Goal: Transaction & Acquisition: Obtain resource

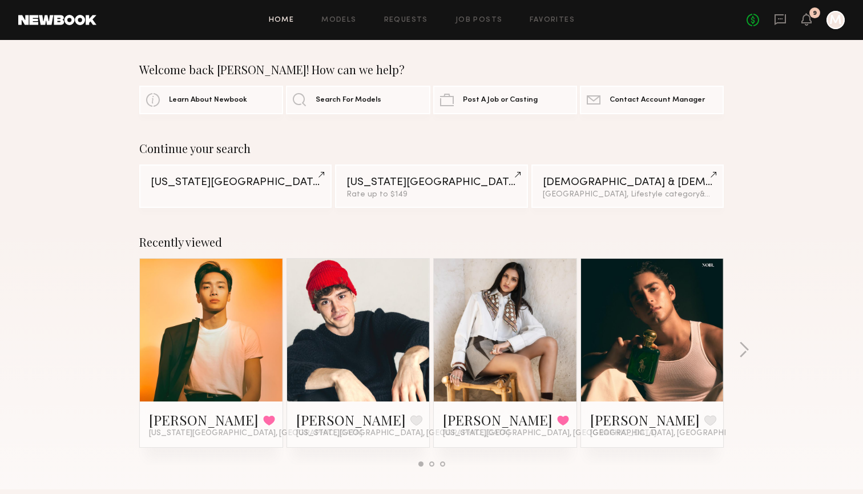
click at [466, 347] on div at bounding box center [505, 330] width 143 height 143
click at [475, 360] on link at bounding box center [505, 330] width 70 height 143
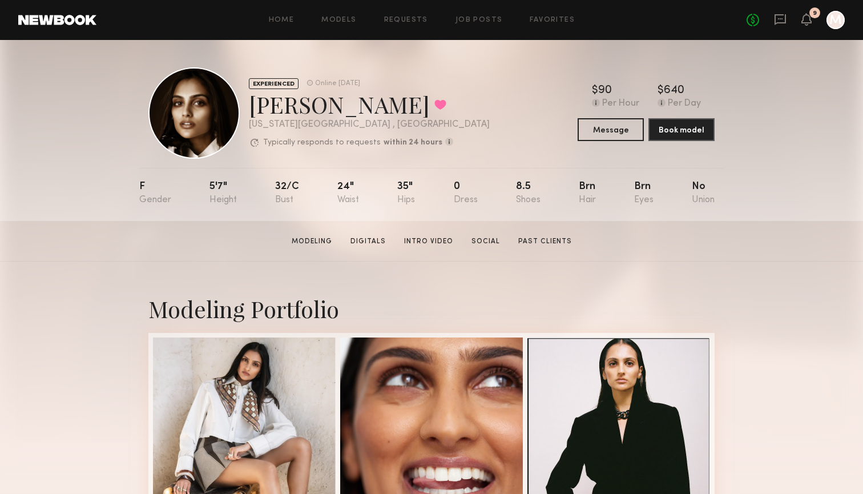
click at [538, 9] on header "Home Models Requests Job Posts Favorites Sign Out No fees up to $5,000 9 M" at bounding box center [431, 20] width 863 height 40
click at [541, 23] on link "Favorites" at bounding box center [552, 20] width 45 height 7
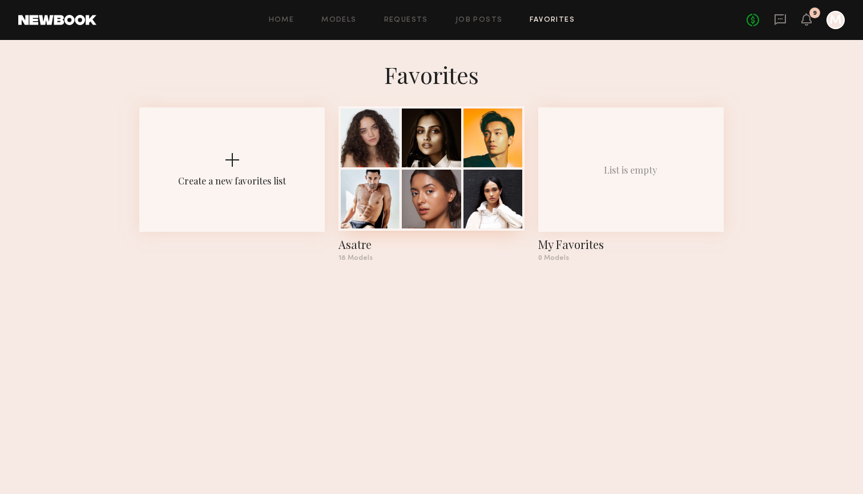
click at [430, 208] on div at bounding box center [431, 199] width 59 height 59
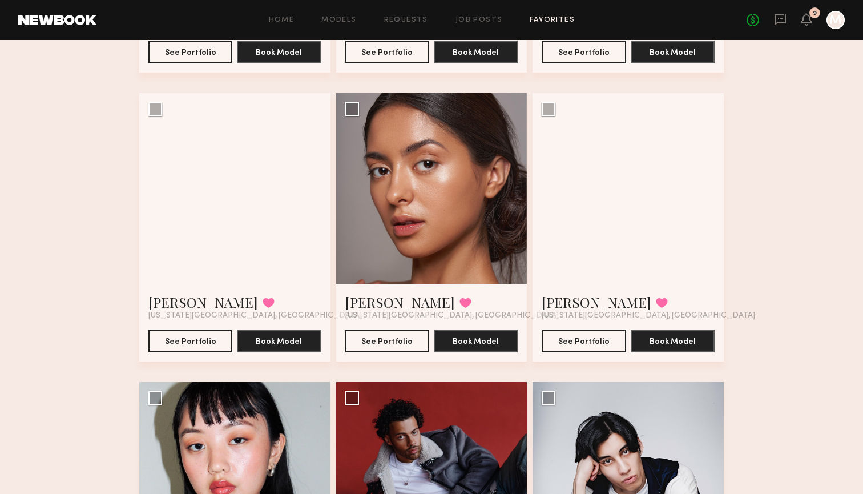
scroll to position [321, 0]
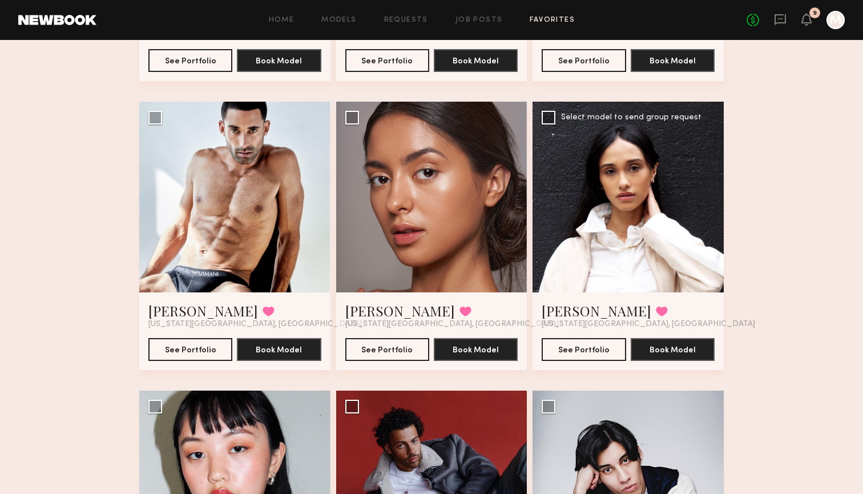
click at [646, 276] on div at bounding box center [628, 197] width 191 height 191
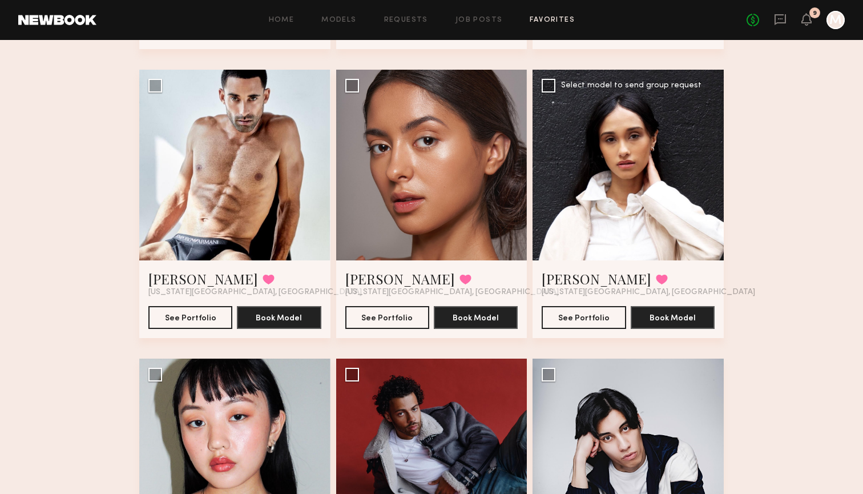
scroll to position [353, 0]
click at [599, 251] on div at bounding box center [628, 165] width 191 height 191
click at [573, 274] on link "Laura A." at bounding box center [597, 278] width 110 height 18
click at [406, 243] on div at bounding box center [431, 165] width 191 height 191
click at [383, 282] on link "[PERSON_NAME]" at bounding box center [400, 278] width 110 height 18
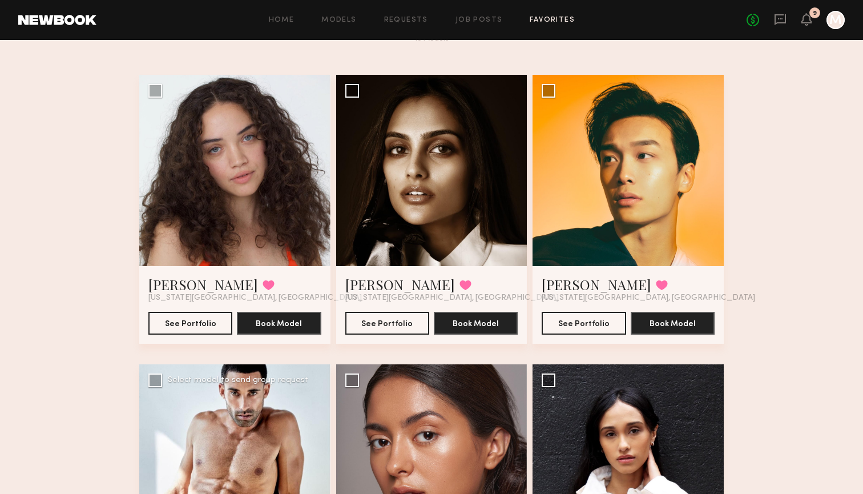
scroll to position [58, 0]
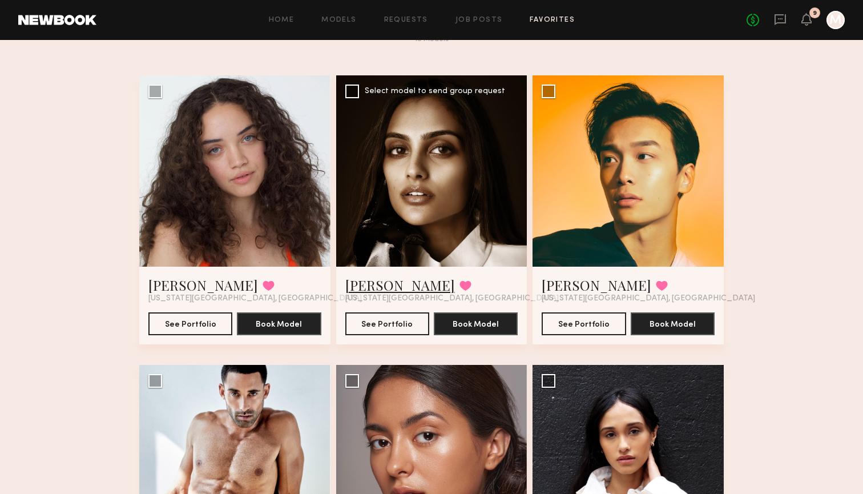
click at [372, 281] on link "Slesha P." at bounding box center [400, 285] width 110 height 18
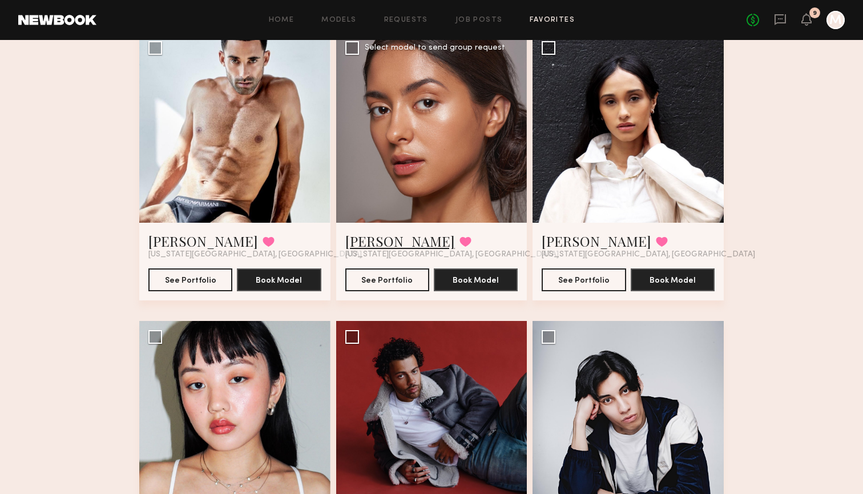
scroll to position [389, 0]
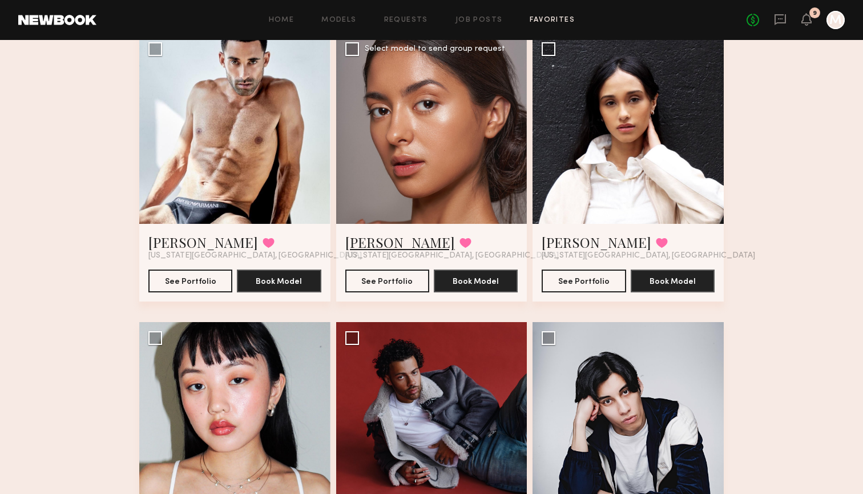
click at [383, 247] on link "Annette W." at bounding box center [400, 242] width 110 height 18
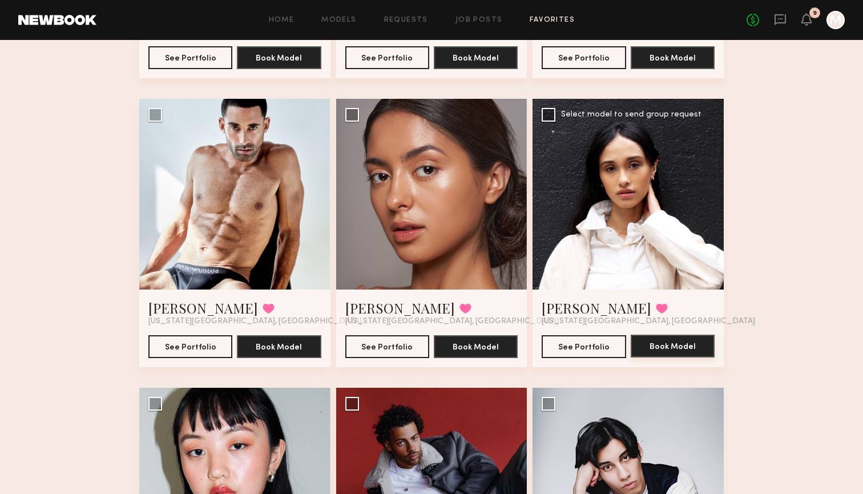
scroll to position [319, 0]
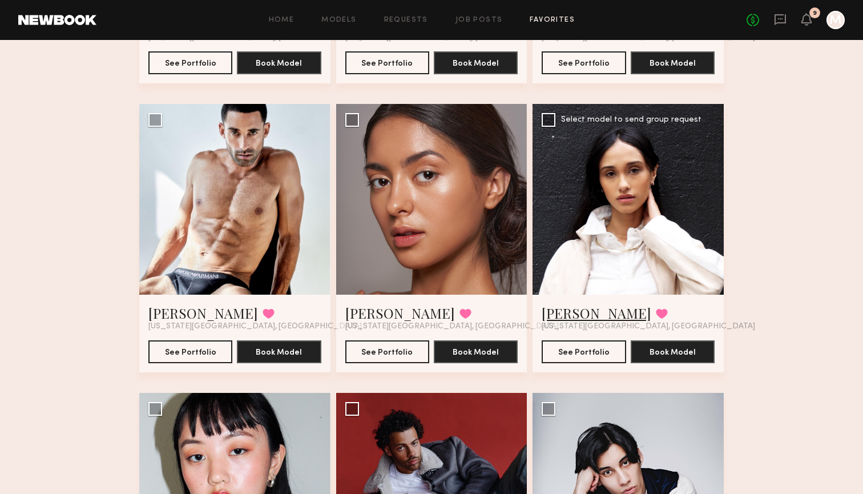
click at [557, 320] on link "[PERSON_NAME]" at bounding box center [597, 313] width 110 height 18
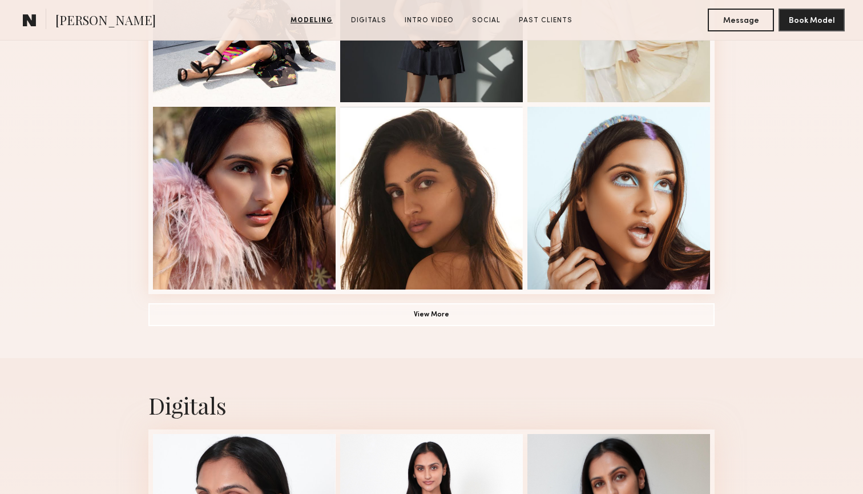
scroll to position [807, 0]
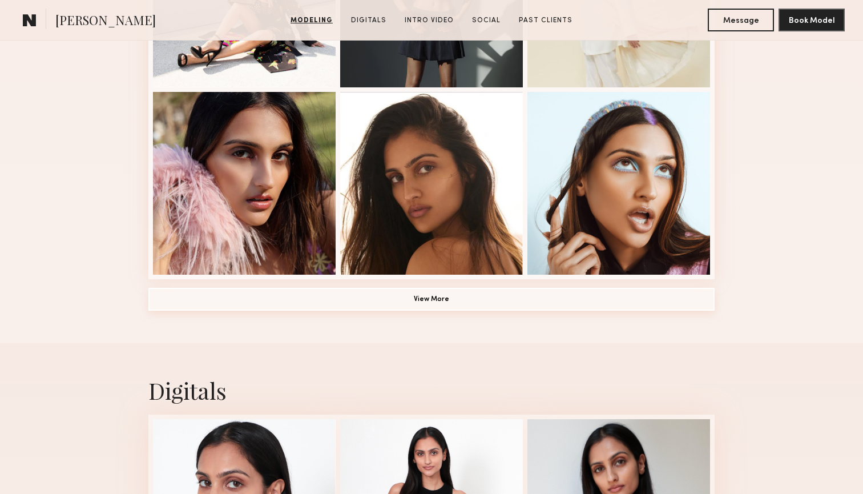
click at [417, 300] on button "View More" at bounding box center [431, 299] width 566 height 23
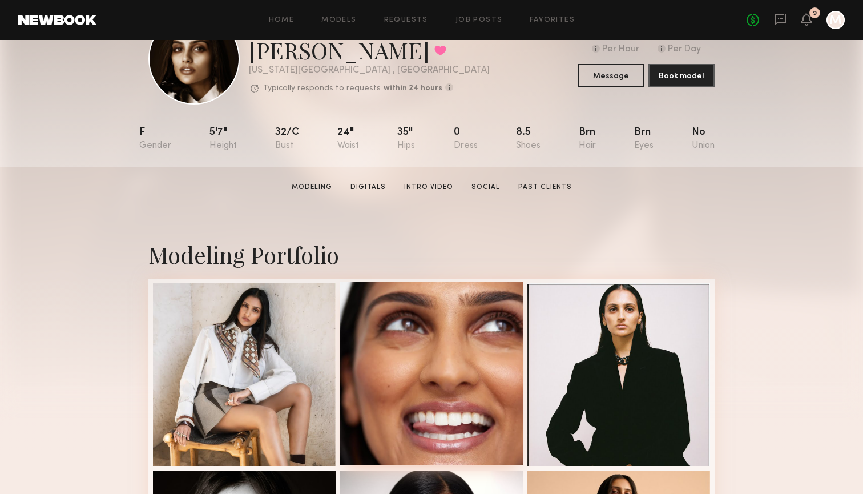
scroll to position [59, 0]
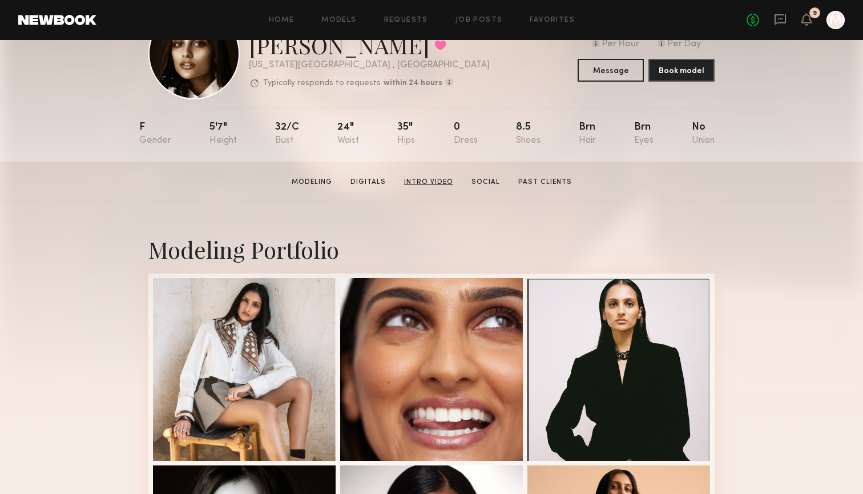
click at [422, 180] on link "Intro Video" at bounding box center [429, 182] width 58 height 10
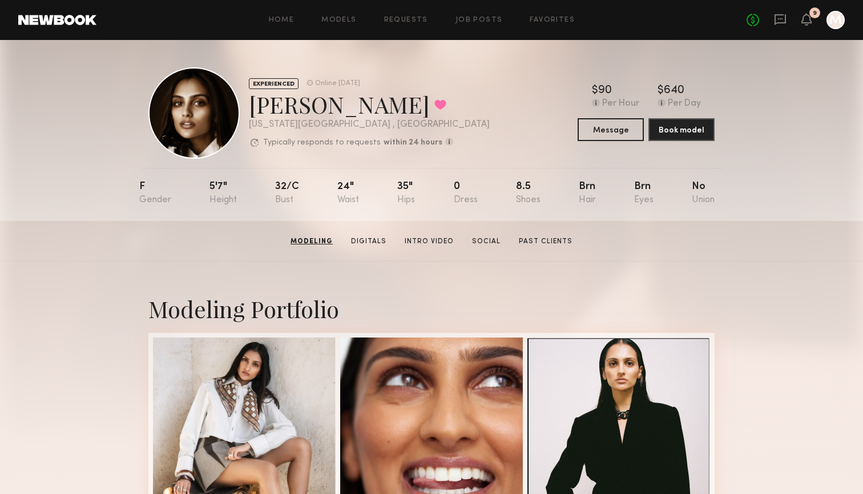
scroll to position [0, 0]
click at [487, 244] on link "Social" at bounding box center [486, 241] width 38 height 10
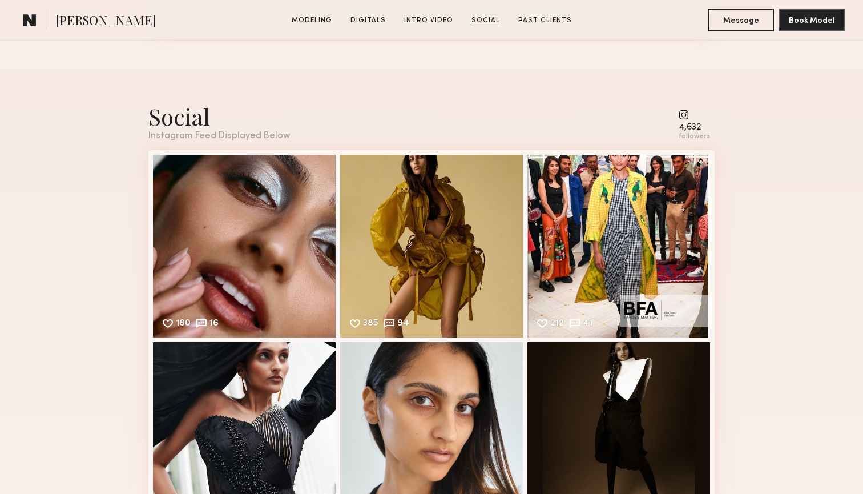
scroll to position [2707, 0]
click at [691, 118] on common-icon at bounding box center [694, 114] width 31 height 10
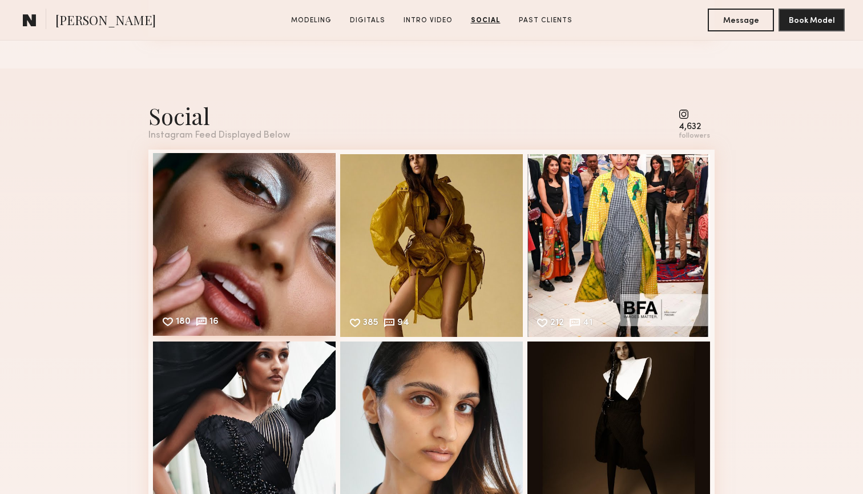
click at [208, 239] on div "180 16 Likes & comments displayed to show model’s engagement" at bounding box center [244, 244] width 183 height 183
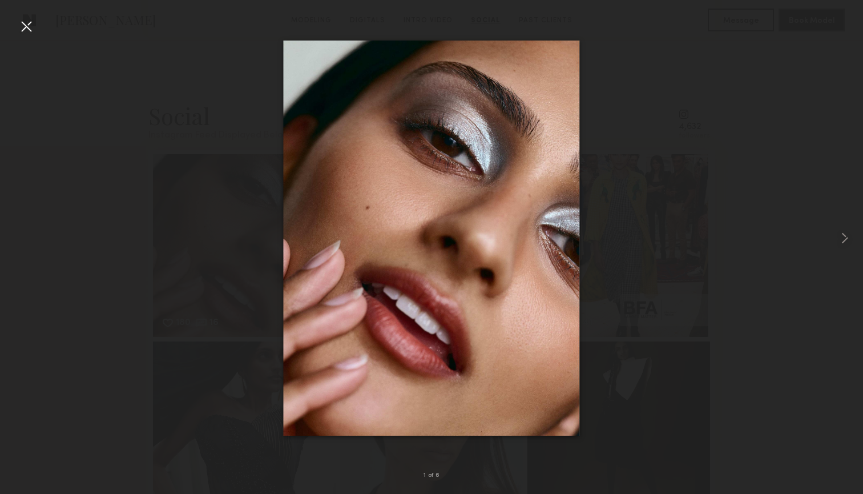
click at [13, 14] on nb-gallery-light "1 of 6" at bounding box center [431, 247] width 863 height 494
click at [17, 18] on div at bounding box center [26, 26] width 18 height 18
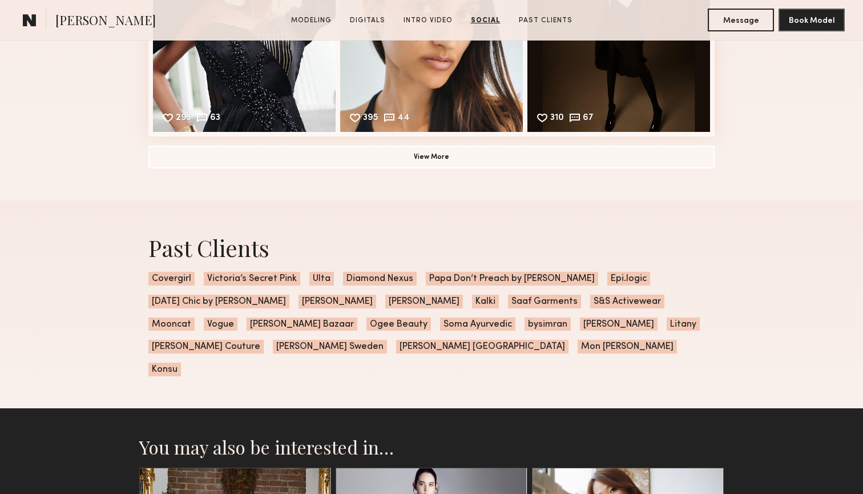
scroll to position [3099, 0]
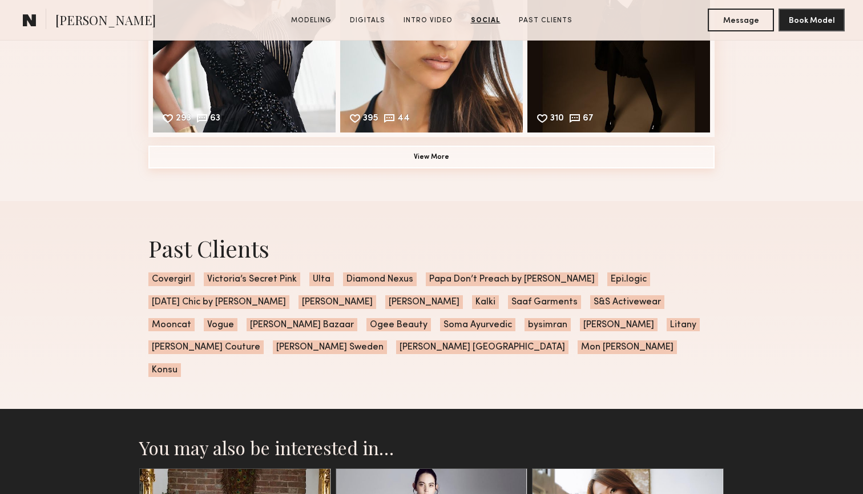
click at [251, 158] on button "View More" at bounding box center [431, 157] width 566 height 23
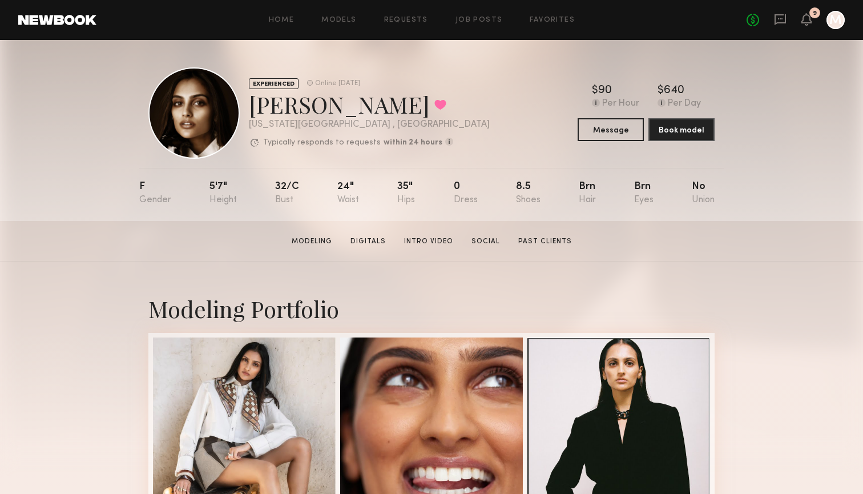
scroll to position [0, 0]
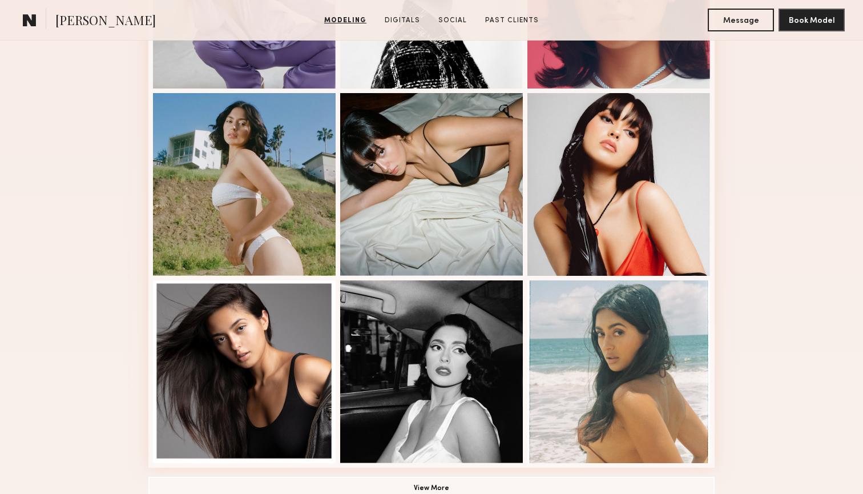
scroll to position [696, 0]
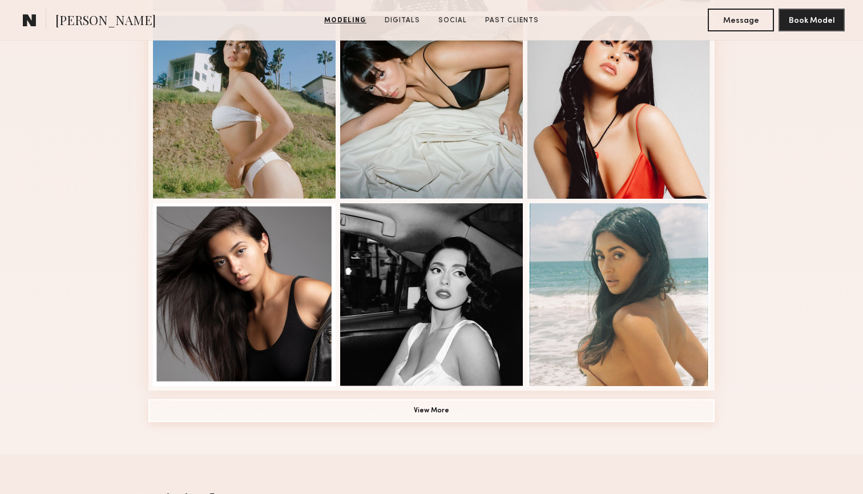
click at [549, 417] on button "View More" at bounding box center [431, 410] width 566 height 23
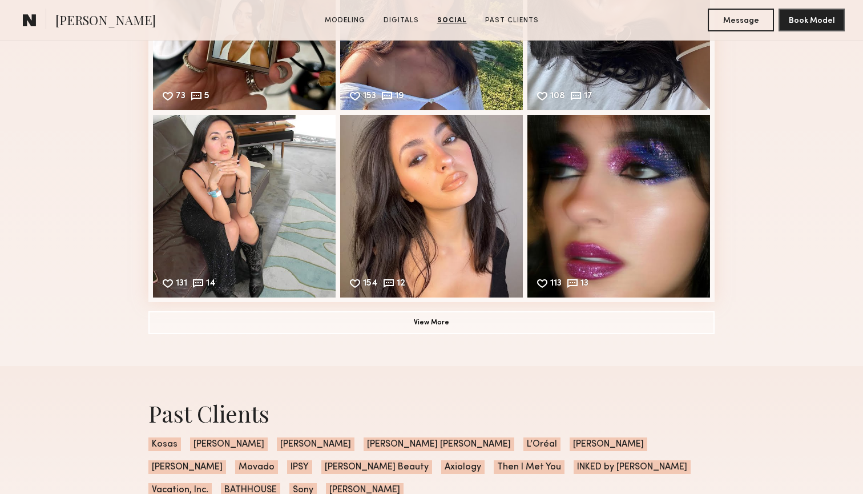
scroll to position [2508, 0]
click at [468, 335] on div "Social Instagram Feed Displayed Below 2,076 followers 73 5 Likes & comments dis…" at bounding box center [431, 104] width 566 height 524
click at [466, 329] on button "View More" at bounding box center [431, 322] width 566 height 23
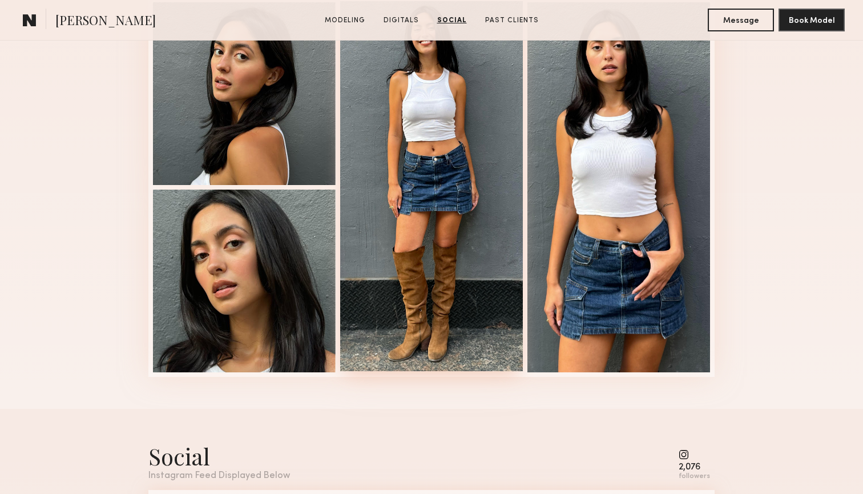
scroll to position [1829, 0]
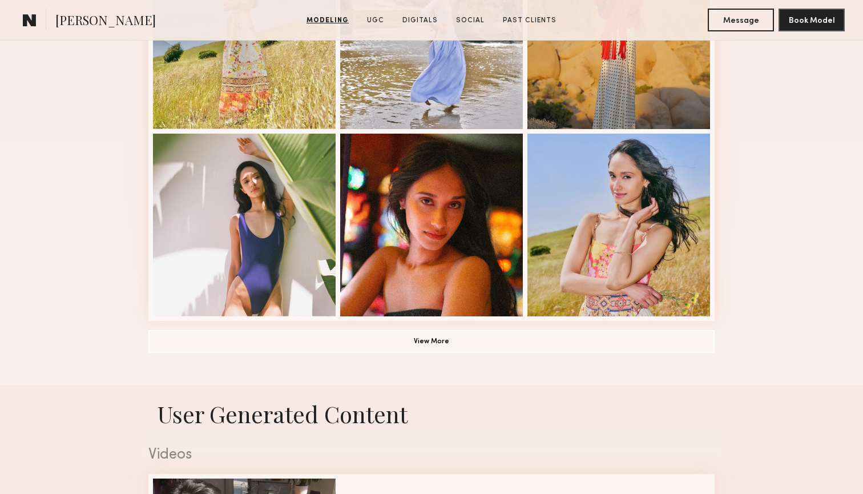
scroll to position [759, 0]
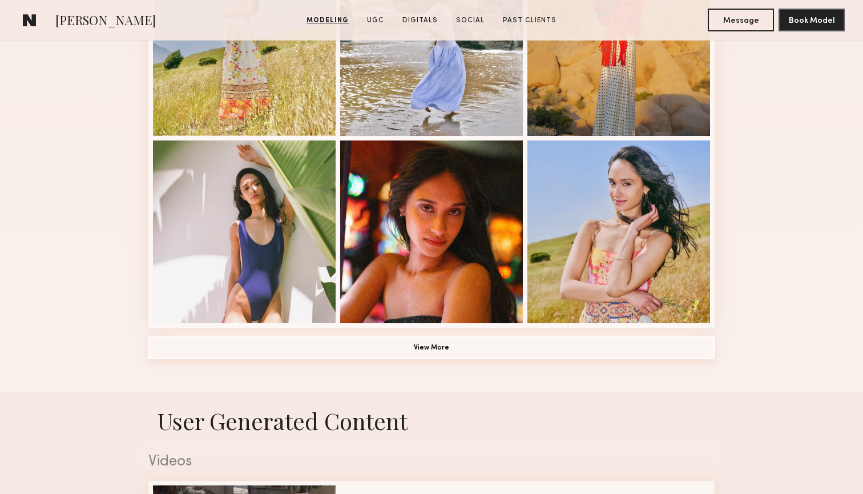
click at [579, 344] on button "View More" at bounding box center [431, 347] width 566 height 23
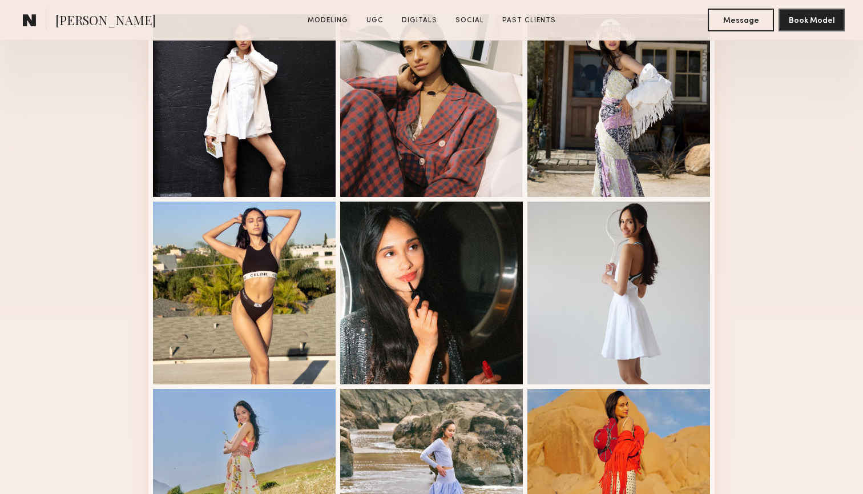
scroll to position [342, 0]
